Goal: Task Accomplishment & Management: Manage account settings

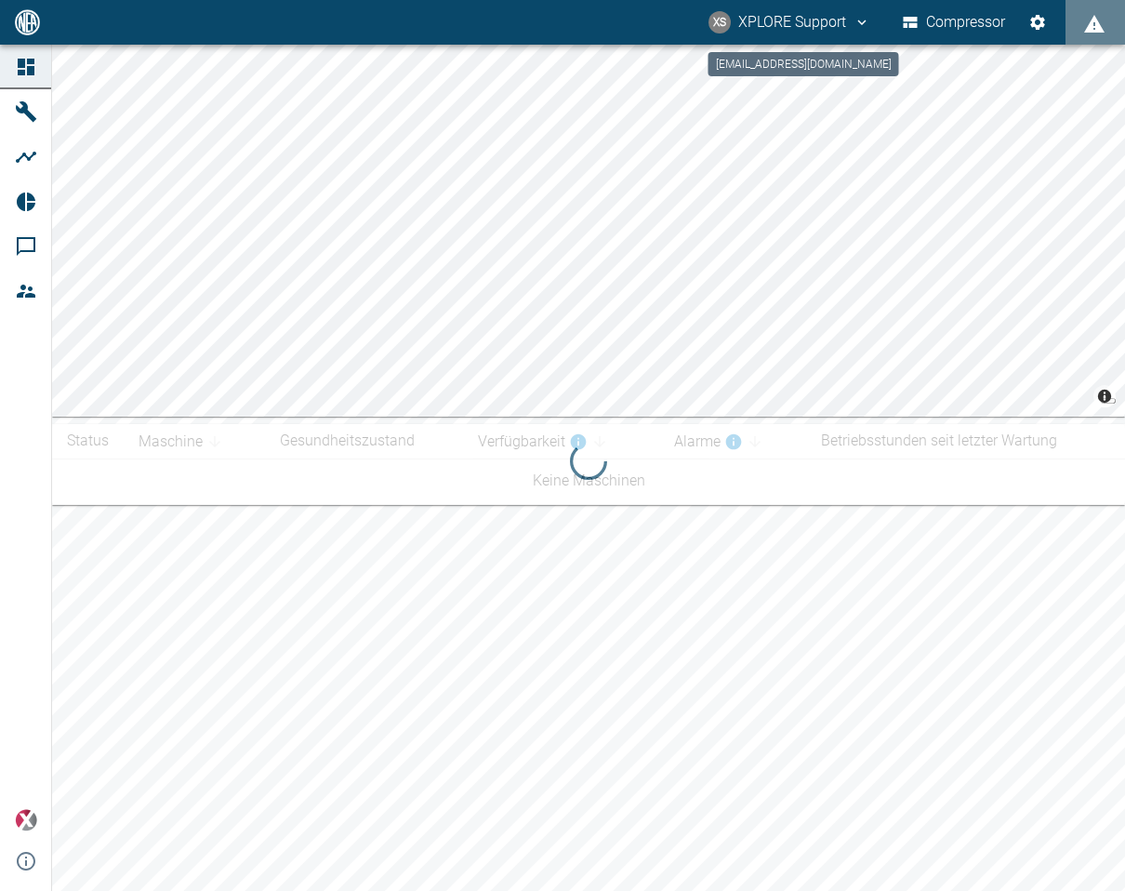
click at [825, 12] on button "XS XPLORE Support" at bounding box center [789, 22] width 167 height 33
click at [797, 75] on span "Ausloggen" at bounding box center [824, 74] width 70 height 22
